Goal: Go to known website: Access a specific website the user already knows

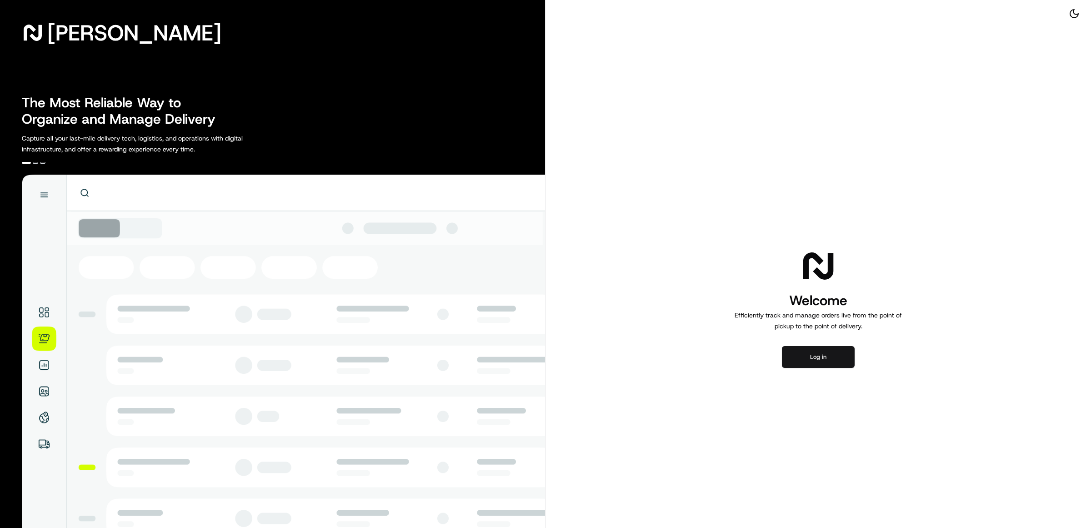
click at [804, 364] on button "Log in" at bounding box center [818, 357] width 73 height 22
